Goal: Task Accomplishment & Management: Manage account settings

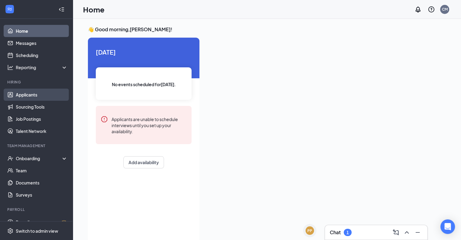
click at [31, 94] on link "Applicants" at bounding box center [42, 95] width 52 height 12
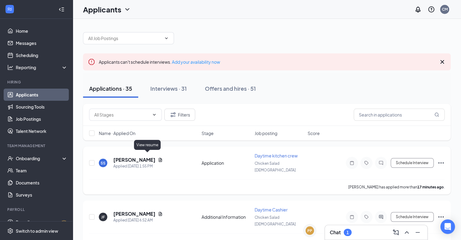
click at [158, 157] on icon "Document" at bounding box center [160, 159] width 5 height 5
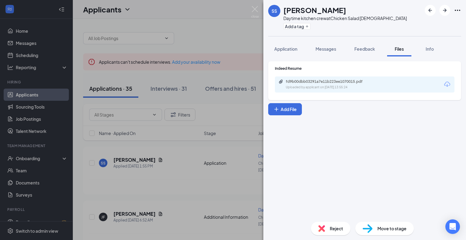
click at [321, 78] on div "fd9b00dbb03291a7e11b223ee1070015.pdf Uploaded by applicant on [DATE] 13:55:24" at bounding box center [364, 84] width 179 height 16
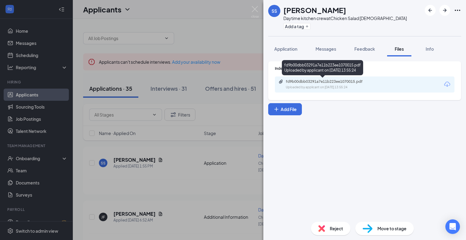
click at [321, 83] on div "fd9b00dbb03291a7e11b223ee1070015.pdf" at bounding box center [328, 81] width 85 height 5
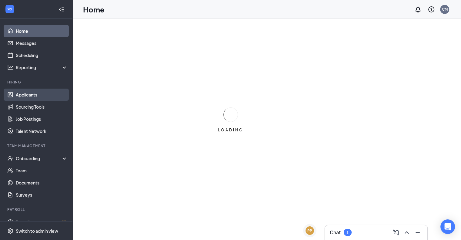
click at [33, 95] on link "Applicants" at bounding box center [42, 95] width 52 height 12
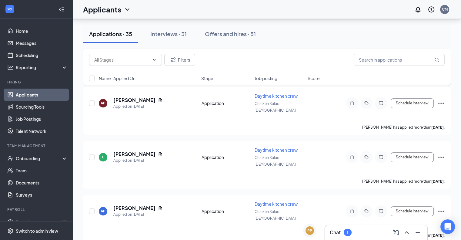
scroll to position [438, 0]
click at [171, 32] on div "Interviews · 31" at bounding box center [168, 34] width 36 height 8
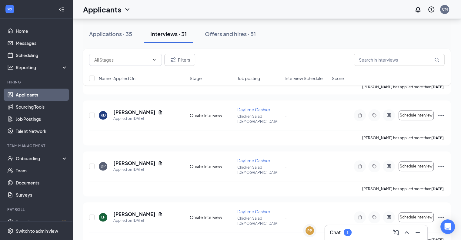
scroll to position [404, 0]
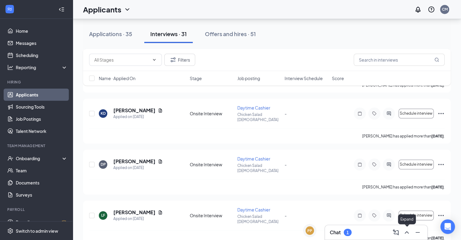
click at [406, 231] on icon "ChevronUp" at bounding box center [406, 232] width 7 height 7
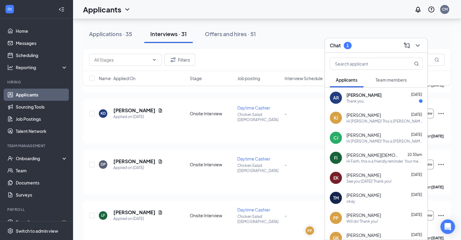
click at [363, 96] on span "Ashley Reynolds" at bounding box center [363, 95] width 35 height 6
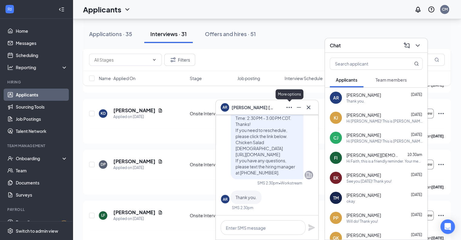
click at [288, 108] on icon "Ellipses" at bounding box center [289, 107] width 7 height 7
click at [312, 32] on div "Applications · 35 Interviews · 31 Offers and hires · 51" at bounding box center [267, 34] width 368 height 18
click at [419, 44] on icon "ChevronDown" at bounding box center [417, 45] width 7 height 7
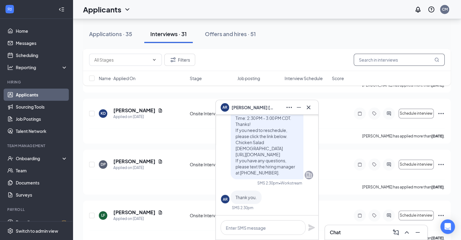
click at [386, 59] on input "text" at bounding box center [399, 60] width 91 height 12
type input "ashley"
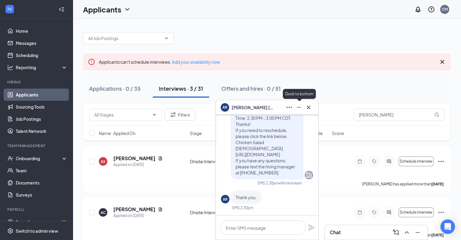
click at [296, 105] on icon "Minimize" at bounding box center [298, 107] width 7 height 7
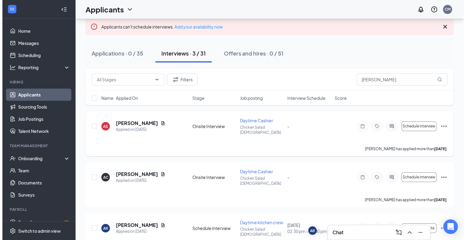
scroll to position [45, 0]
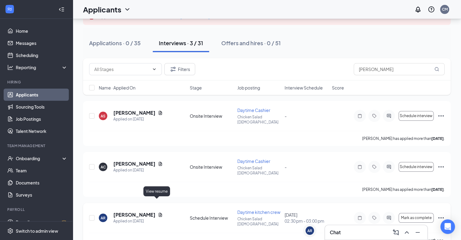
click at [159, 212] on icon "Document" at bounding box center [160, 214] width 3 height 4
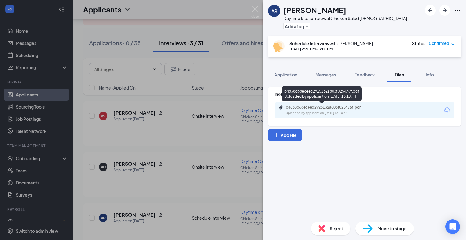
click at [321, 109] on div "b4838d68eceed2925132a803f025476f.pdf" at bounding box center [328, 107] width 85 height 5
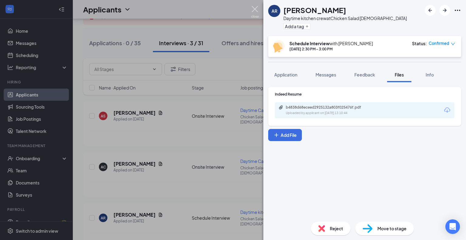
click at [253, 9] on img at bounding box center [255, 12] width 8 height 12
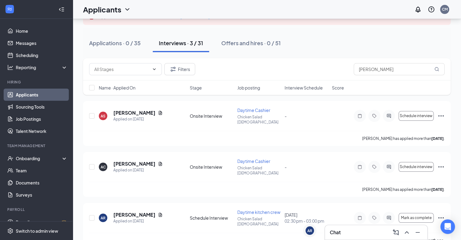
click at [23, 93] on link "Applicants" at bounding box center [42, 95] width 52 height 12
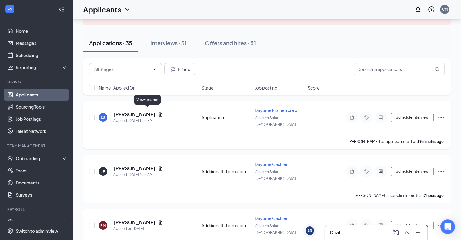
click at [159, 112] on icon "Document" at bounding box center [160, 114] width 3 height 4
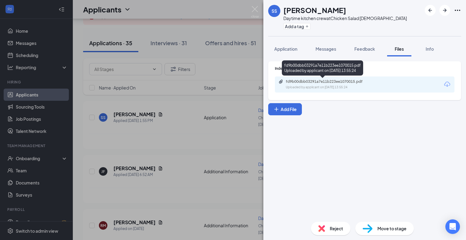
click at [319, 81] on div "fd9b00dbb03291a7e11b223ee1070015.pdf" at bounding box center [328, 81] width 85 height 5
